Goal: Task Accomplishment & Management: Use online tool/utility

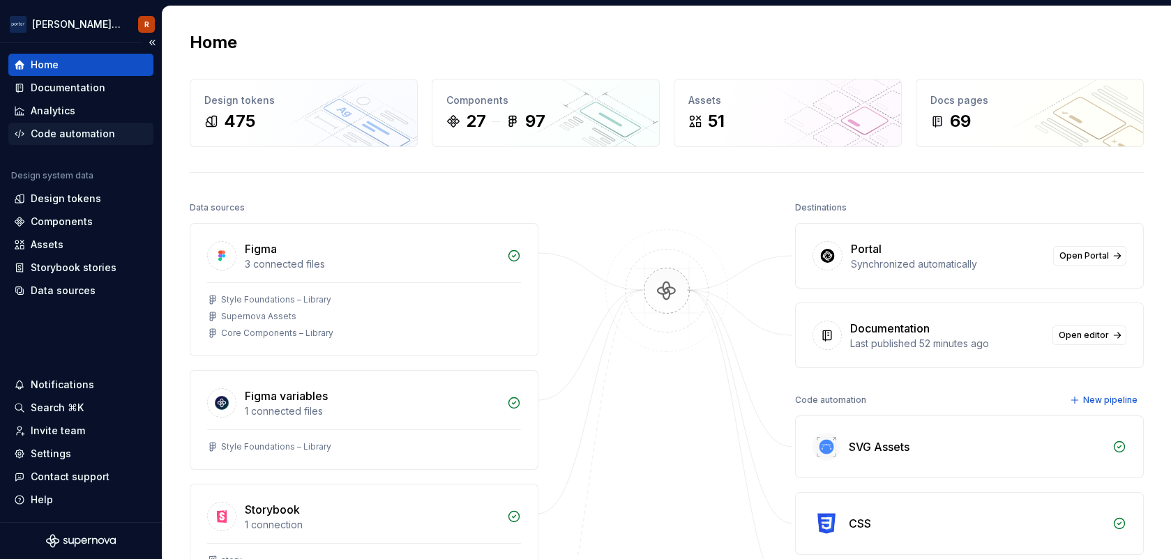
click at [70, 136] on div "Code automation" at bounding box center [73, 134] width 84 height 14
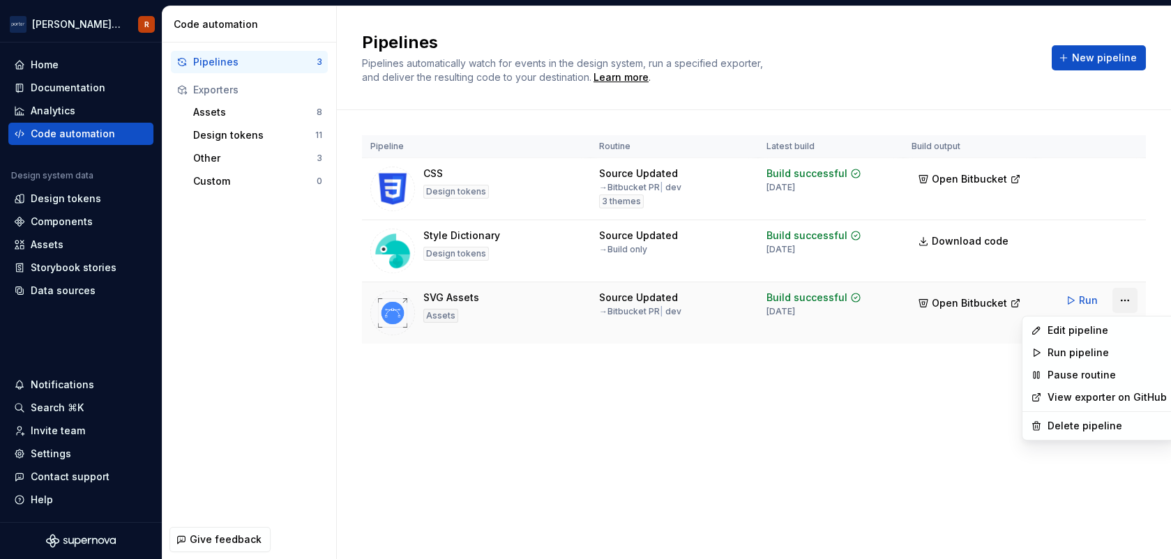
click at [1130, 299] on html "[PERSON_NAME] Airlines R Home Documentation Analytics Code automation Design sy…" at bounding box center [585, 279] width 1171 height 559
click at [920, 365] on html "[PERSON_NAME] Airlines R Home Documentation Analytics Code automation Design sy…" at bounding box center [585, 279] width 1171 height 559
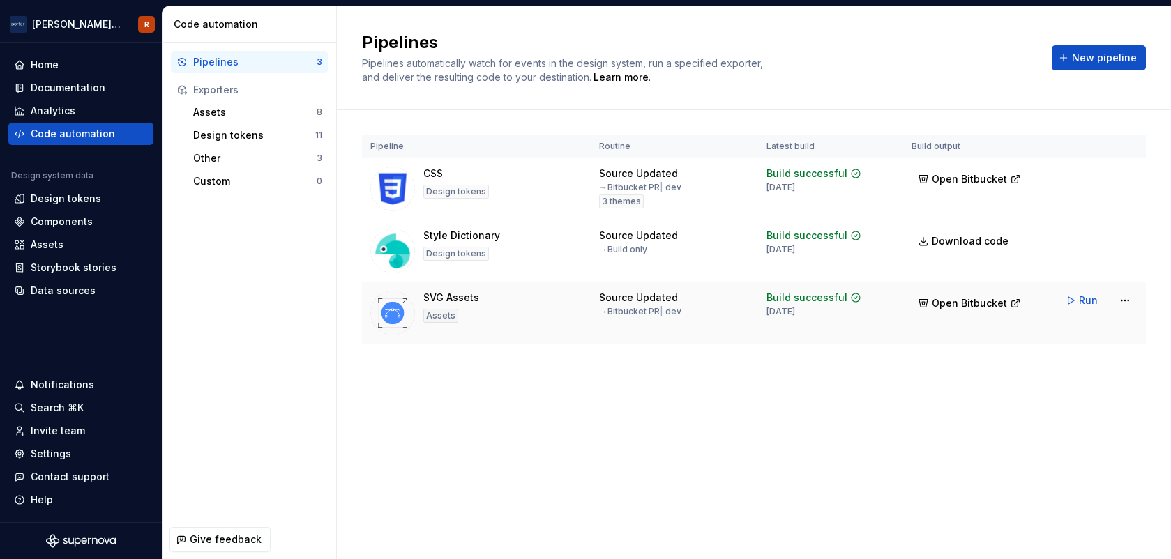
click at [708, 308] on div "Source Updated → Bitbucket PR | dev" at bounding box center [674, 304] width 151 height 27
click at [1127, 296] on html "[PERSON_NAME] Airlines R Home Documentation Analytics Code automation Design sy…" at bounding box center [585, 279] width 1171 height 559
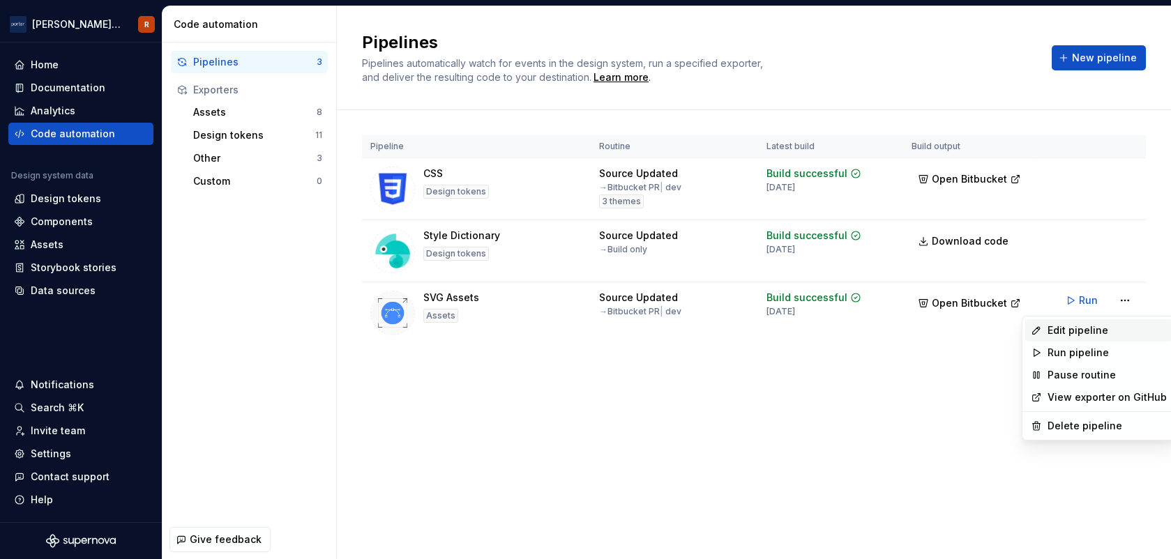
click at [1083, 328] on div "Edit pipeline" at bounding box center [1107, 331] width 119 height 14
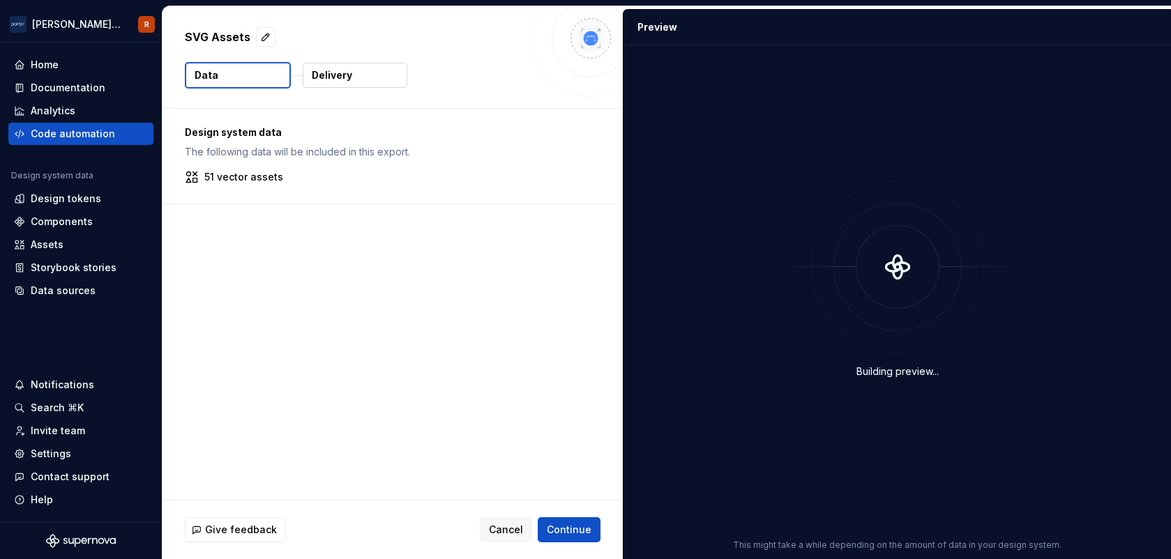
click at [310, 289] on div "Design system data The following data will be included in this export. 51 vecto…" at bounding box center [393, 304] width 460 height 391
